Goal: Transaction & Acquisition: Obtain resource

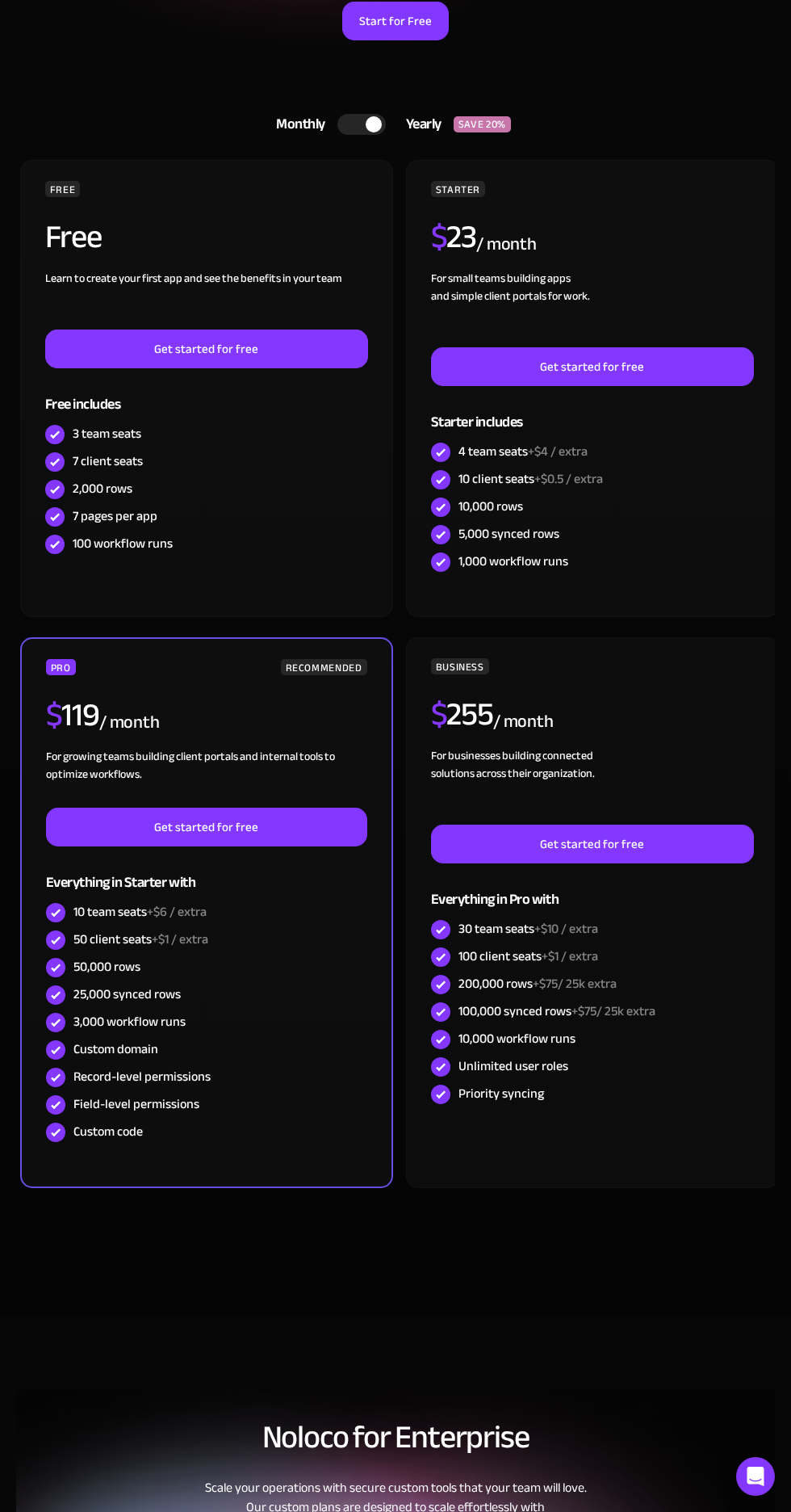
scroll to position [277, 0]
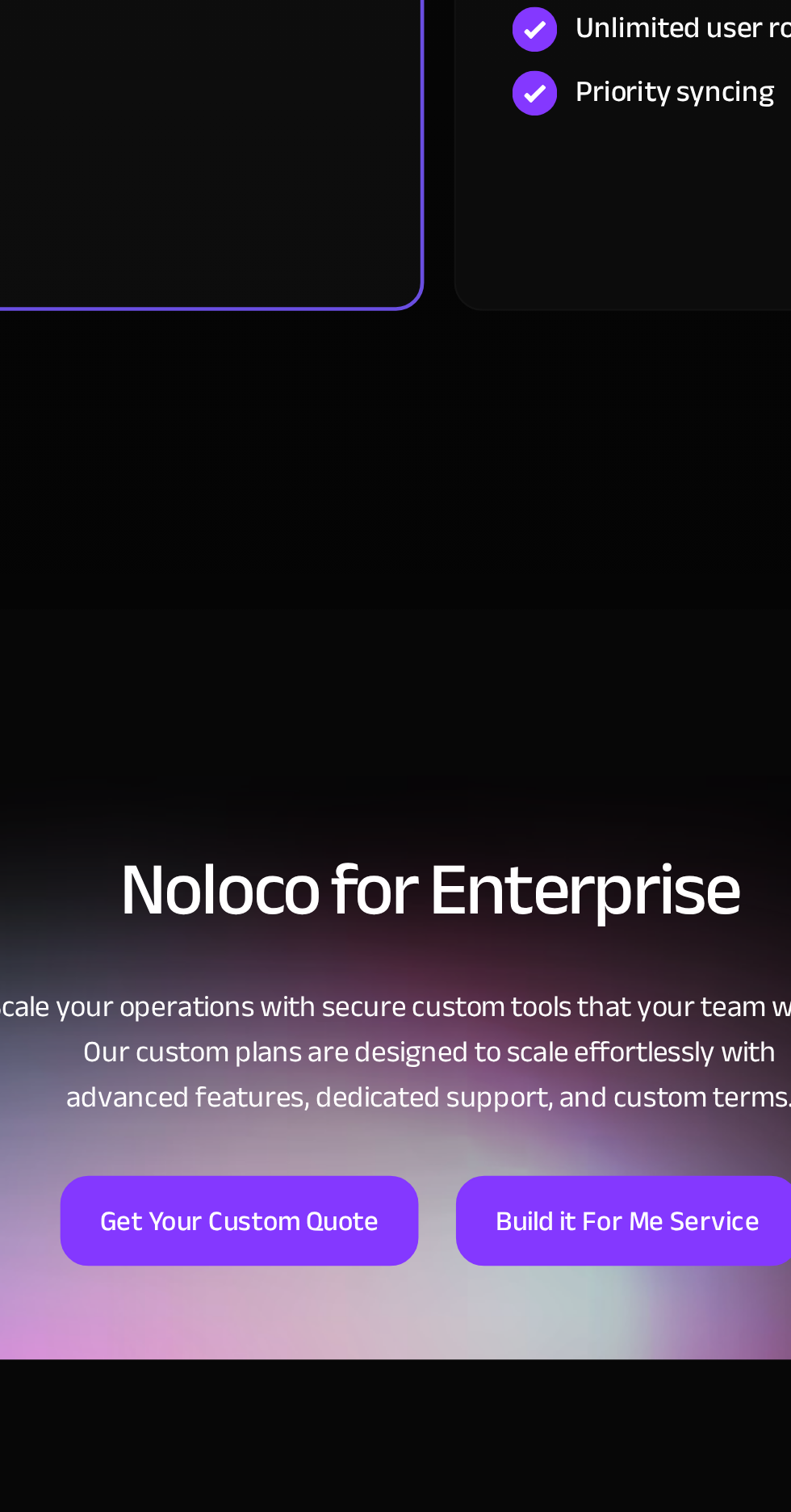
click at [353, 1182] on link "Get Your Custom Quote" at bounding box center [313, 1182] width 154 height 39
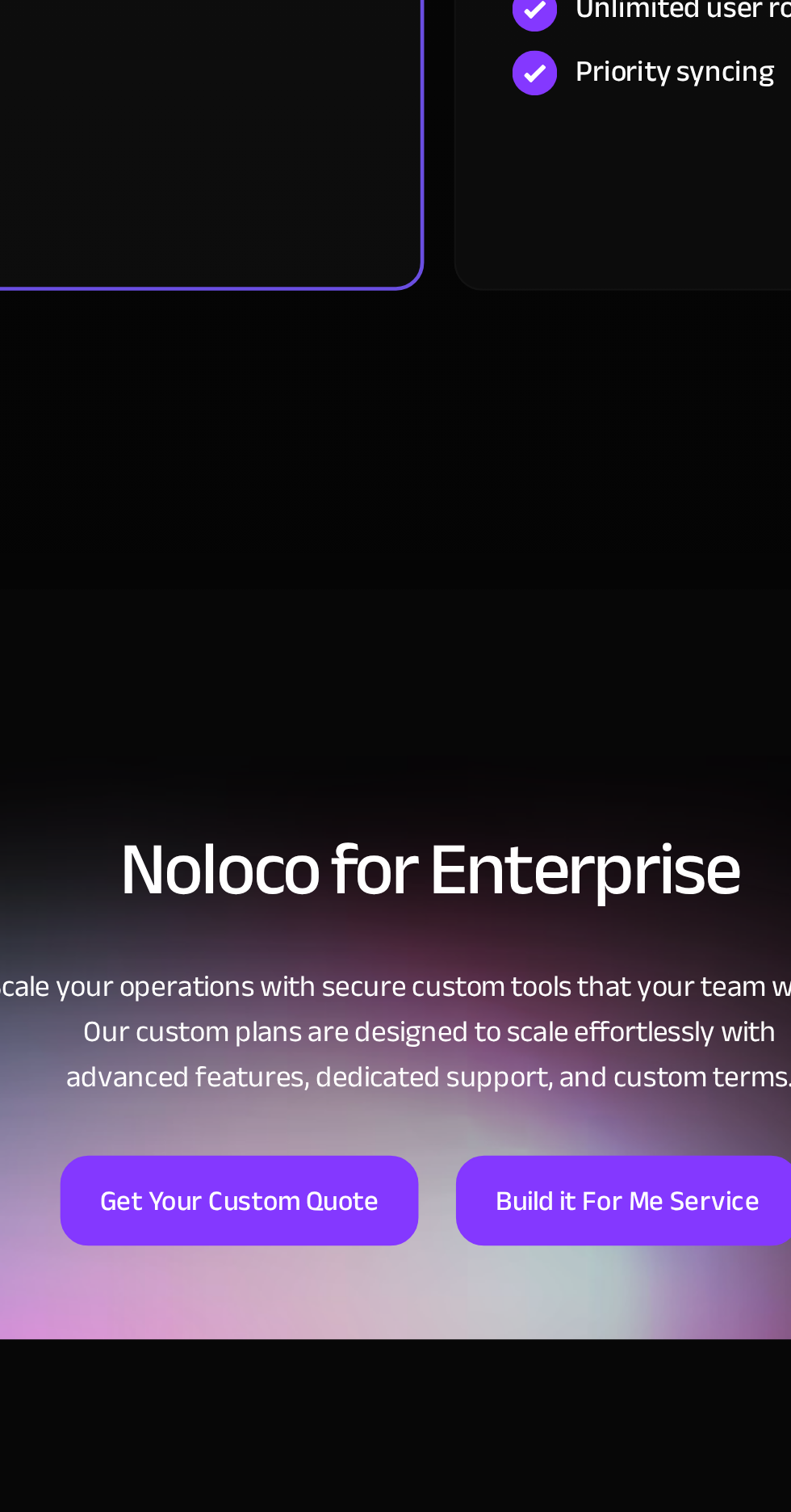
scroll to position [672, 0]
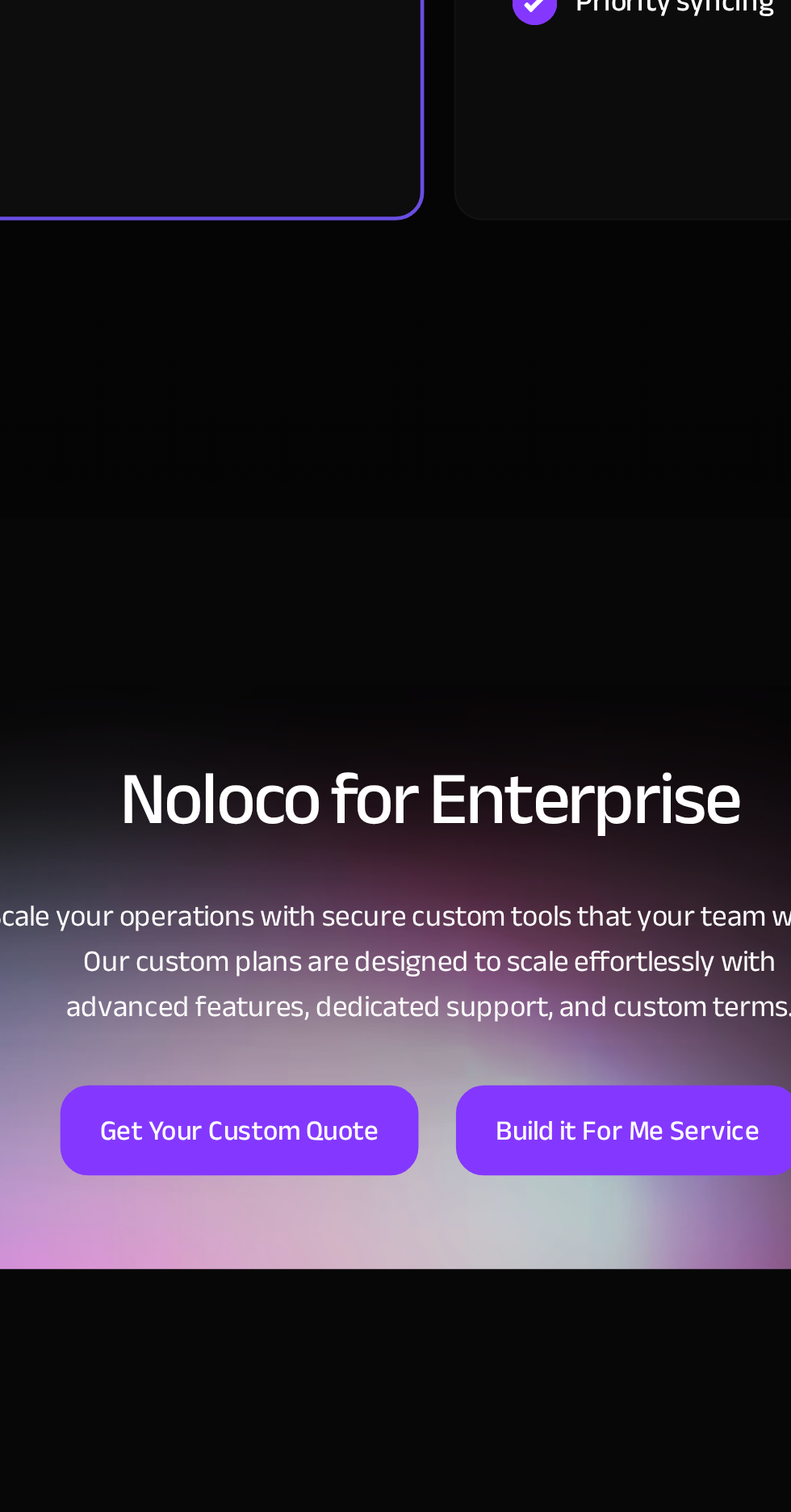
scroll to position [672, 0]
